Goal: Task Accomplishment & Management: Manage account settings

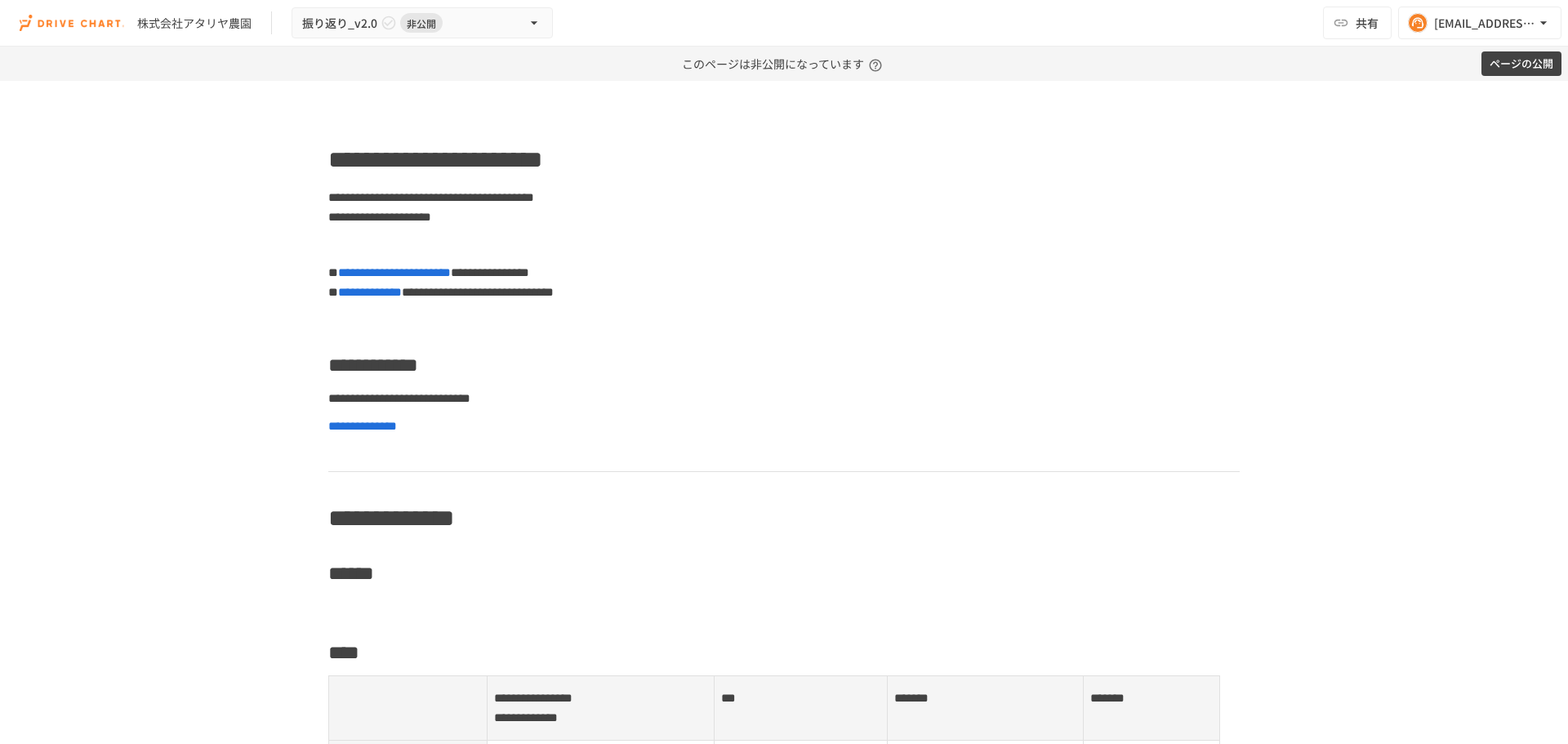
click at [1509, 65] on button "ページの公開" at bounding box center [1520, 64] width 80 height 26
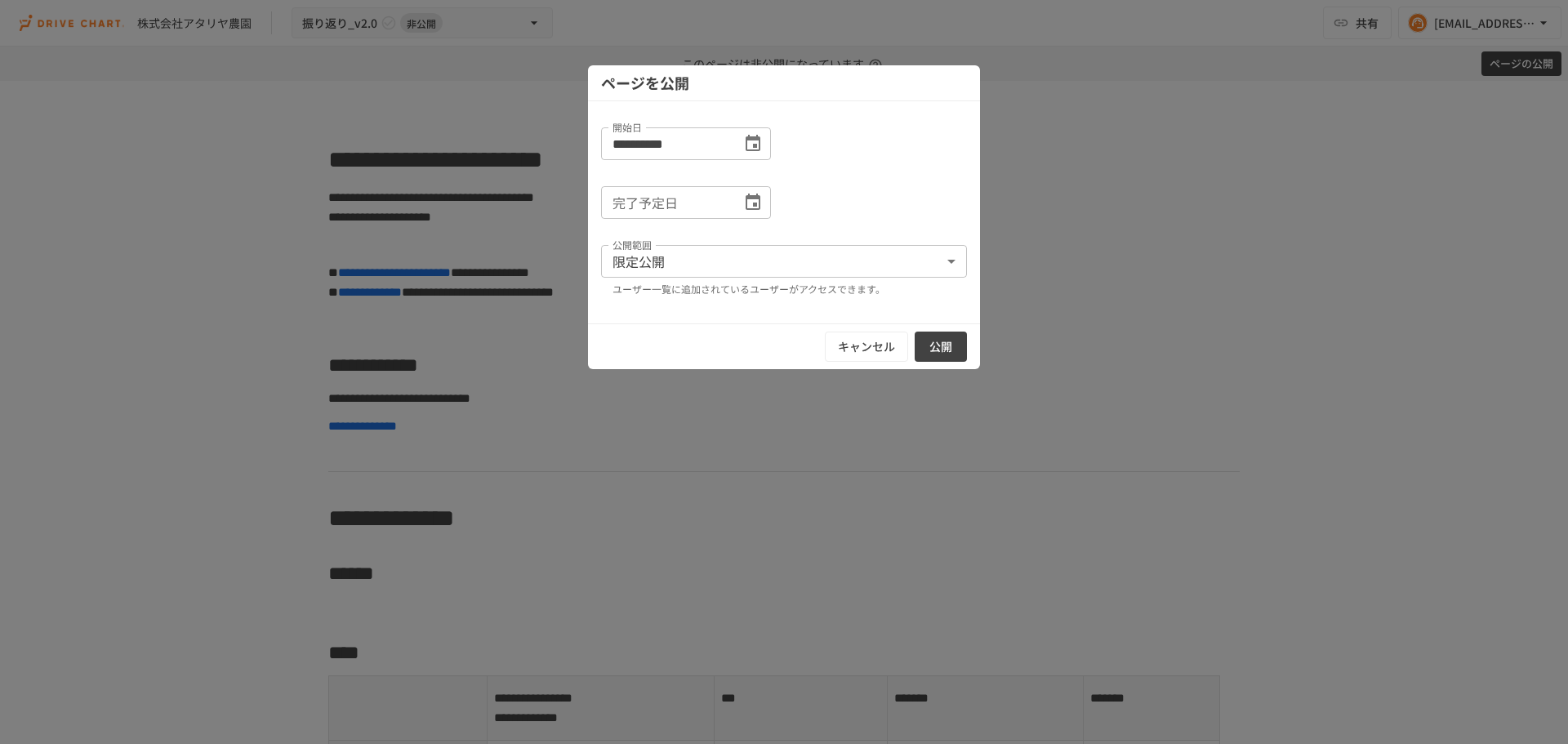
click at [746, 203] on icon "Choose date" at bounding box center [752, 202] width 15 height 16
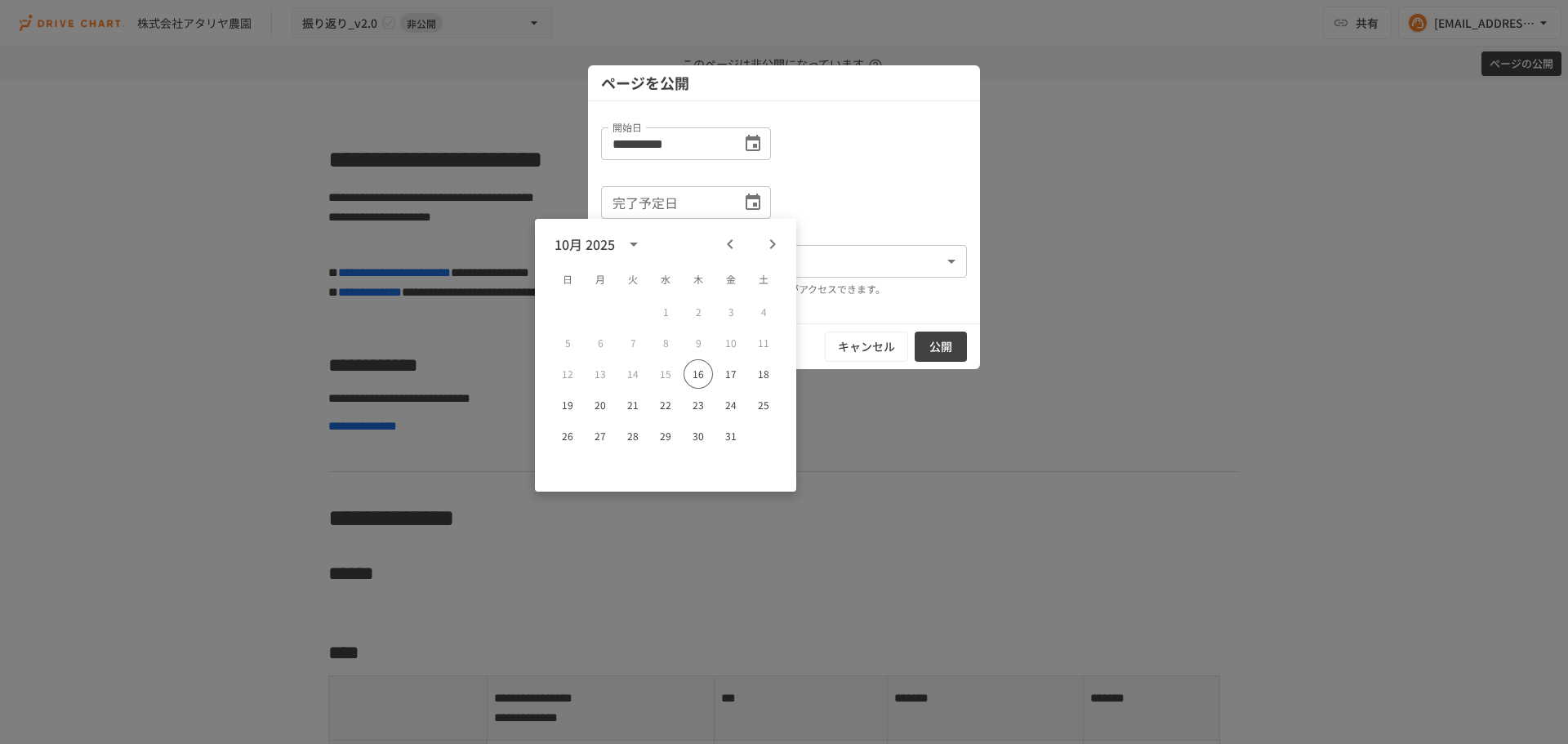
click at [774, 238] on icon "Next month" at bounding box center [773, 244] width 20 height 20
click at [752, 143] on icon "Choose date, selected date is 2025年10月16日" at bounding box center [753, 143] width 20 height 20
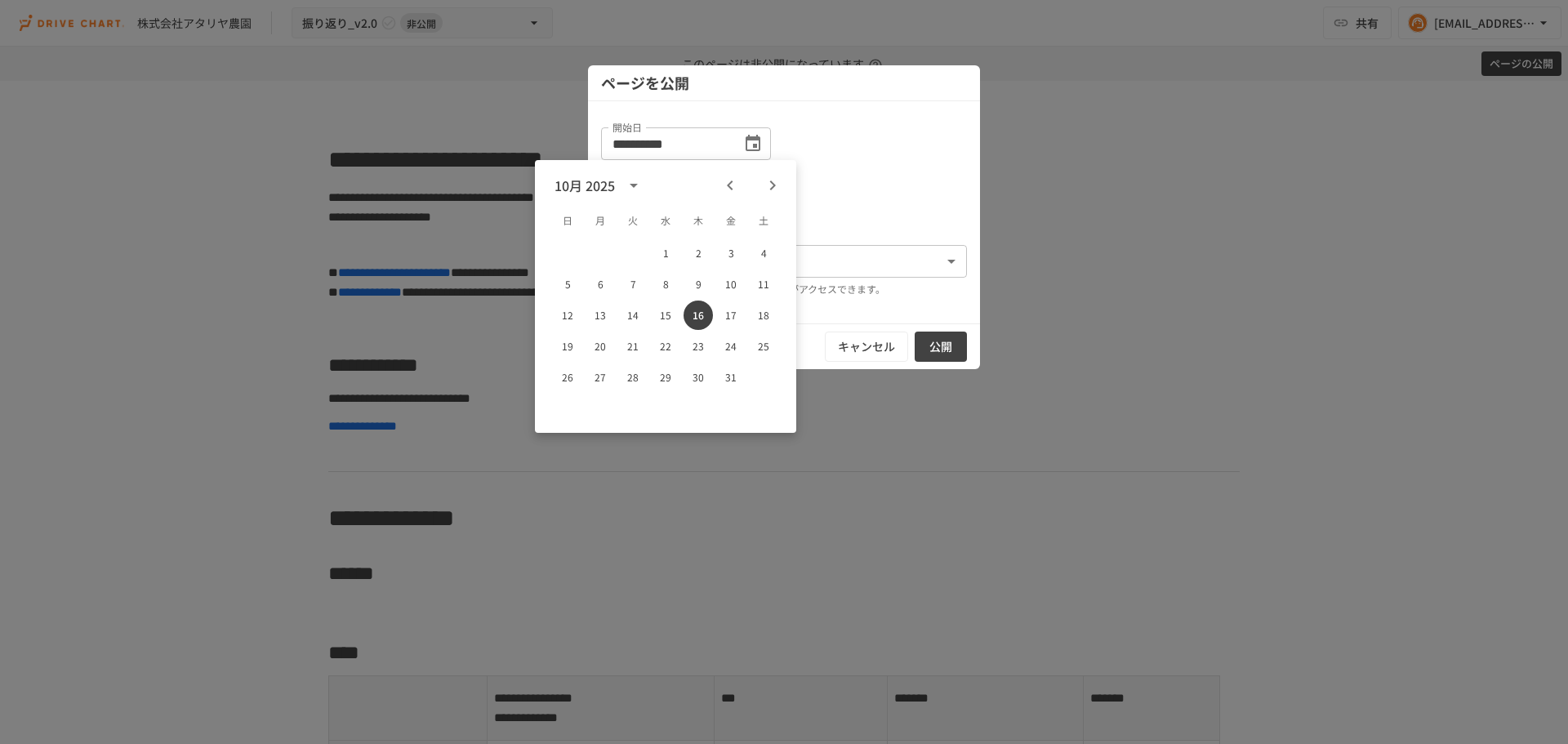
click at [730, 192] on icon "Previous month" at bounding box center [731, 185] width 20 height 20
click at [599, 254] on button "1" at bounding box center [600, 253] width 30 height 30
type input "**********"
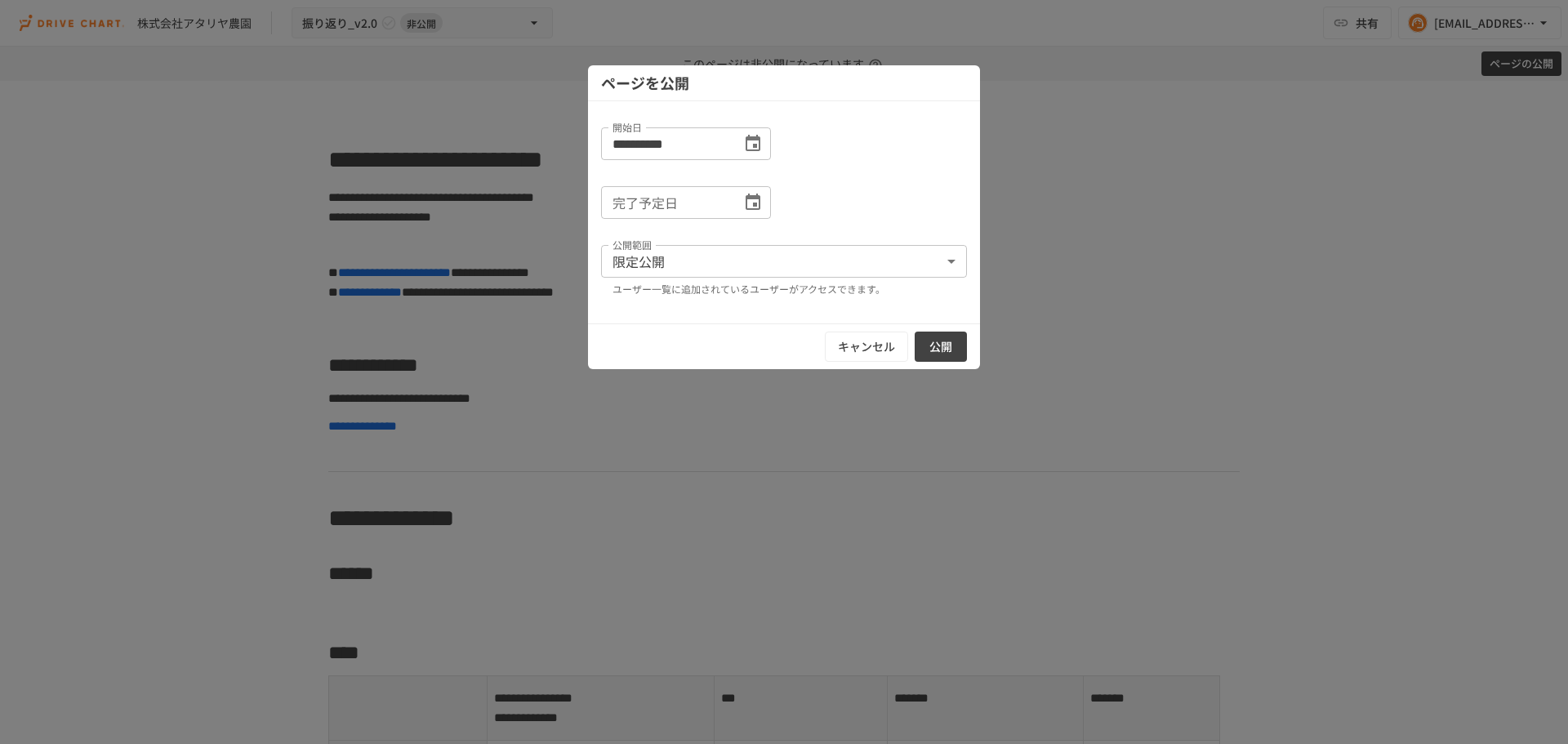
click at [752, 202] on icon "Choose date" at bounding box center [753, 203] width 20 height 20
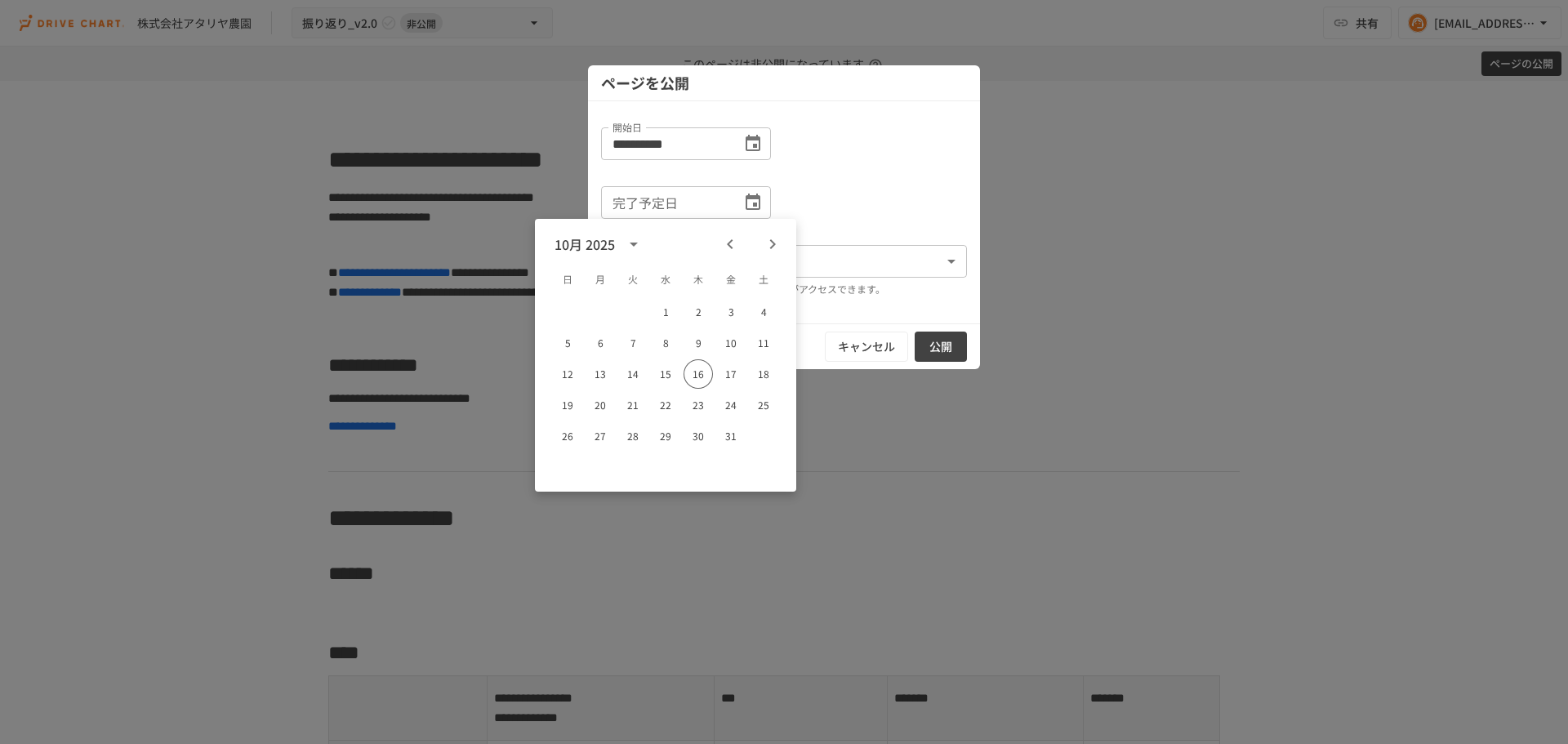
click at [773, 237] on icon "Next month" at bounding box center [773, 244] width 20 height 20
click at [768, 241] on icon "Next month" at bounding box center [773, 244] width 20 height 20
click at [763, 432] on button "31" at bounding box center [763, 436] width 30 height 30
type input "**********"
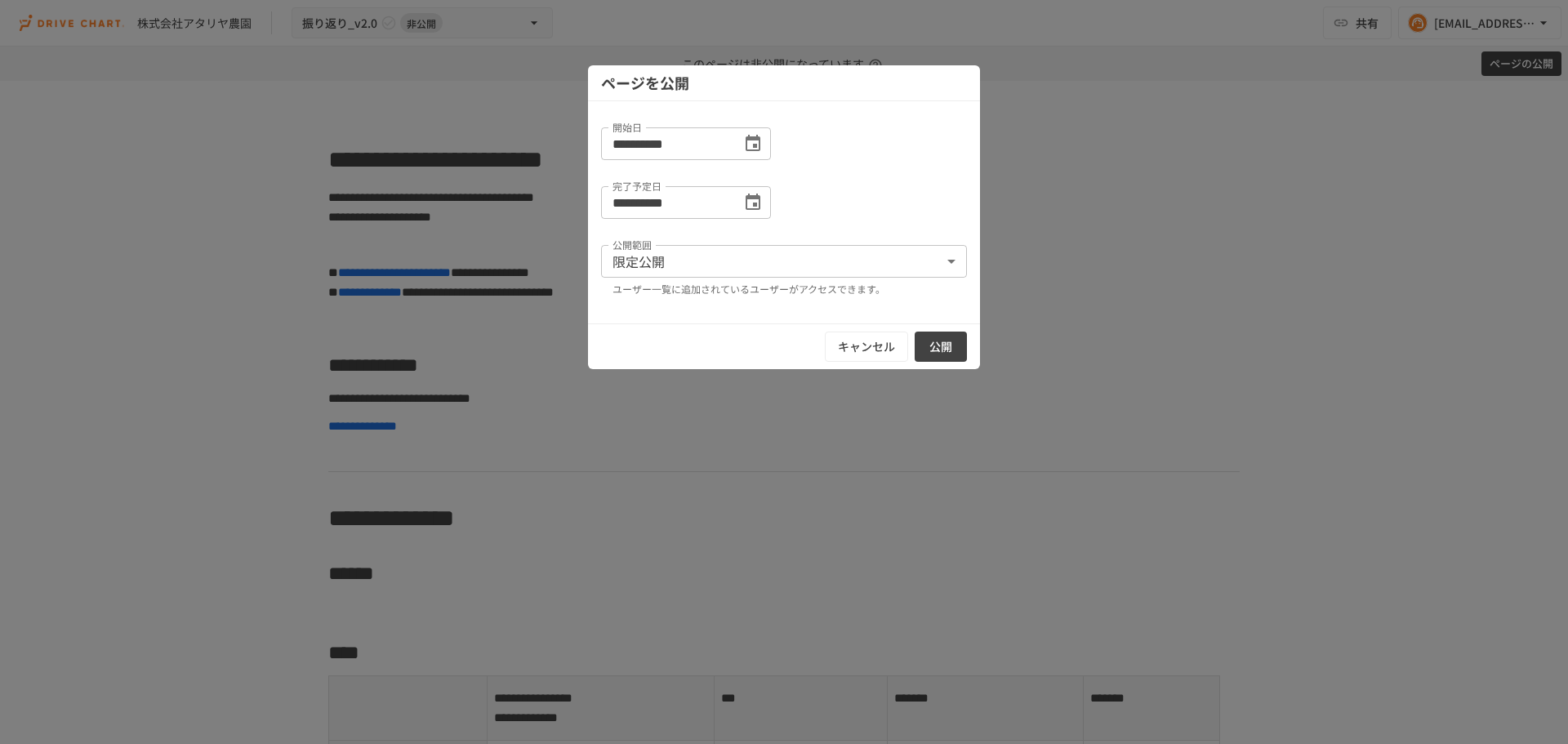
click at [939, 344] on button "公開" at bounding box center [940, 346] width 52 height 31
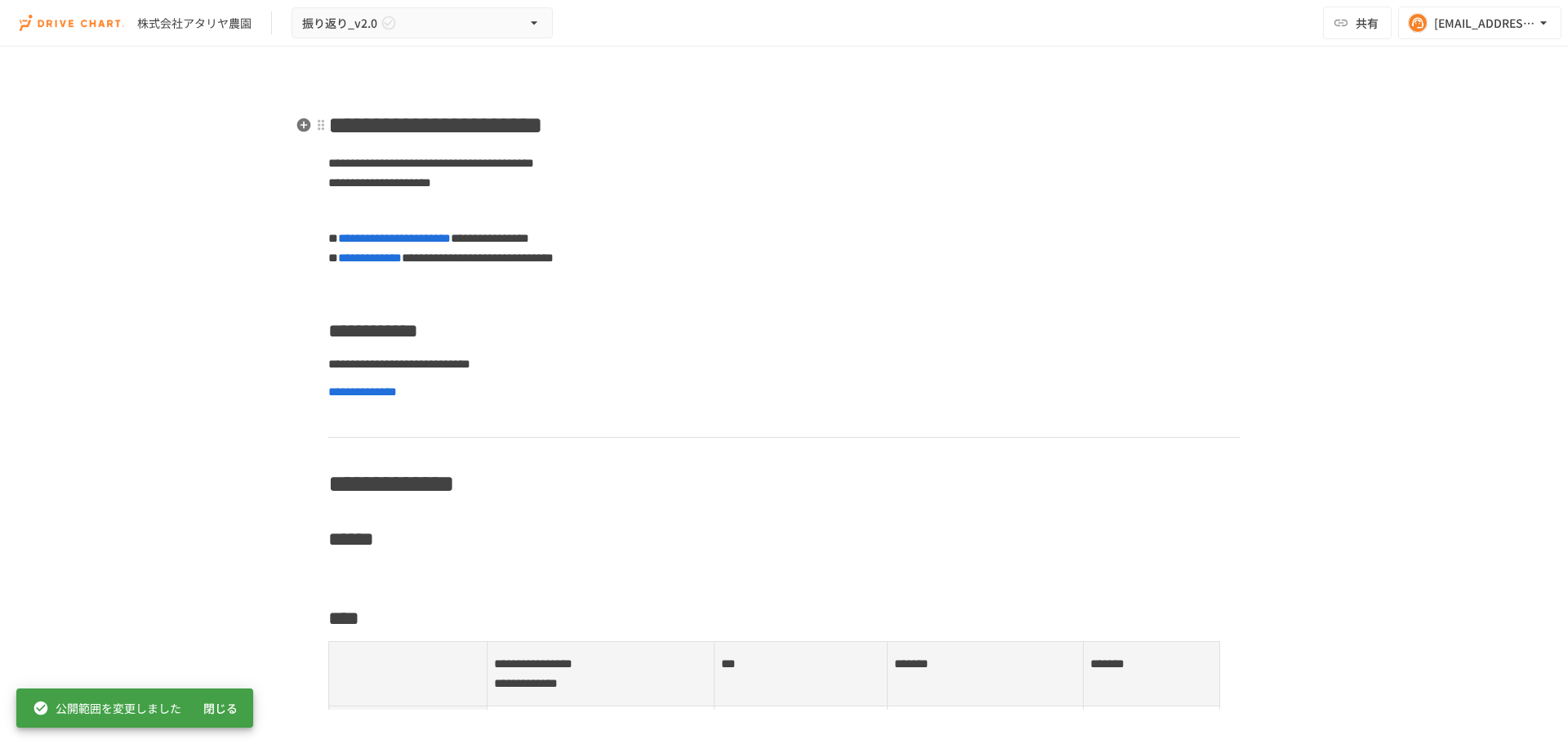
click at [803, 140] on h1 "**********" at bounding box center [784, 125] width 912 height 41
click at [1368, 29] on span "共有" at bounding box center [1366, 23] width 23 height 18
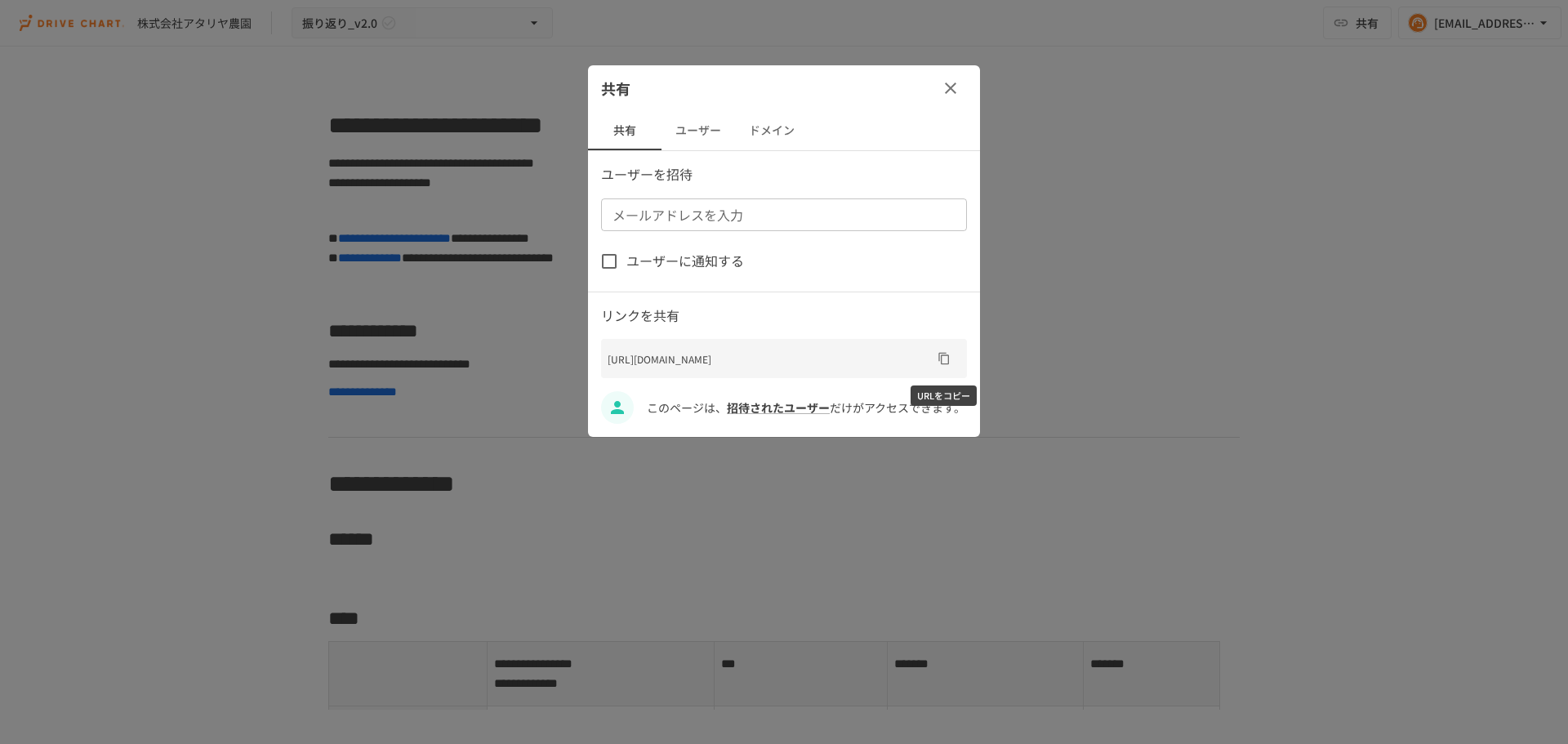
click at [943, 359] on icon "URLをコピー" at bounding box center [943, 358] width 13 height 13
